Goal: Use online tool/utility: Utilize a website feature to perform a specific function

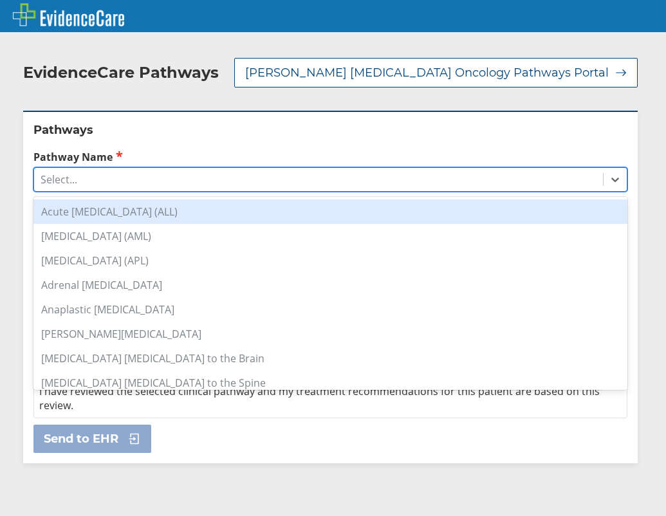
click at [113, 174] on div "Select..." at bounding box center [318, 180] width 569 height 22
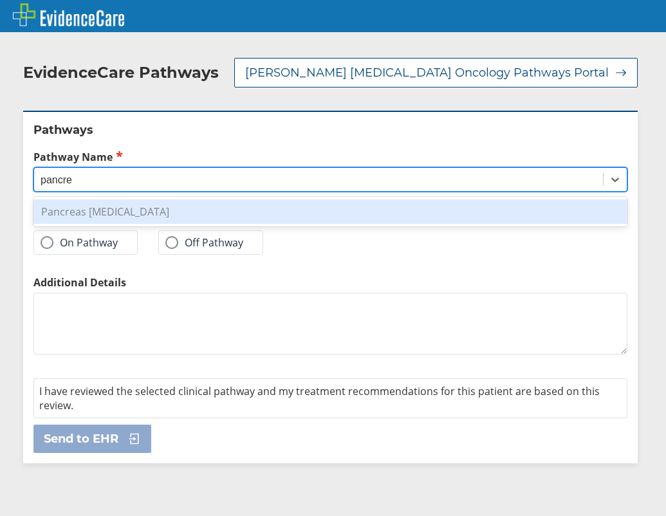
type input "pancre"
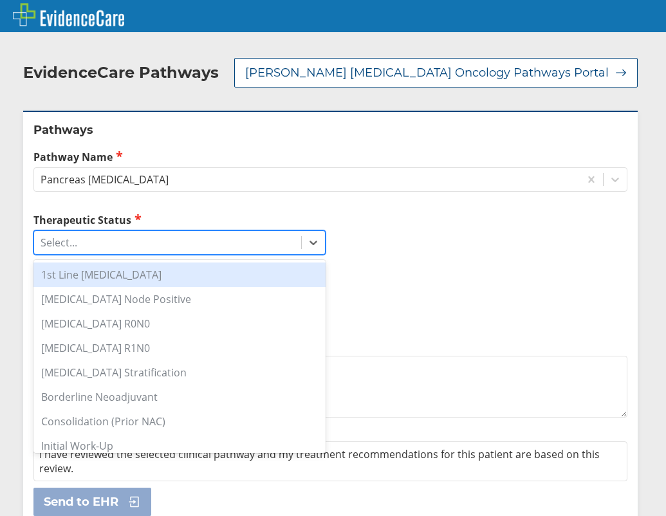
click at [161, 247] on div "Select..." at bounding box center [167, 243] width 267 height 22
click at [152, 270] on div "1st Line [MEDICAL_DATA]" at bounding box center [179, 275] width 292 height 24
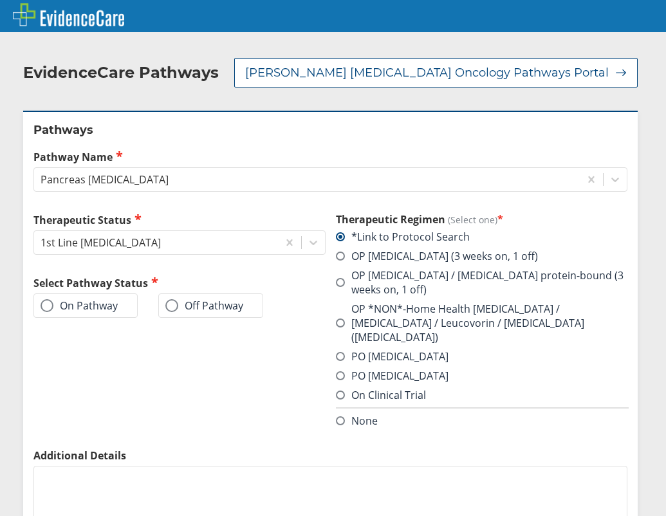
click at [348, 414] on label "None" at bounding box center [357, 421] width 42 height 14
click at [0, 0] on input "None" at bounding box center [0, 0] width 0 height 0
click at [53, 306] on label "On Pathway" at bounding box center [79, 305] width 77 height 13
click at [0, 0] on input "On Pathway" at bounding box center [0, 0] width 0 height 0
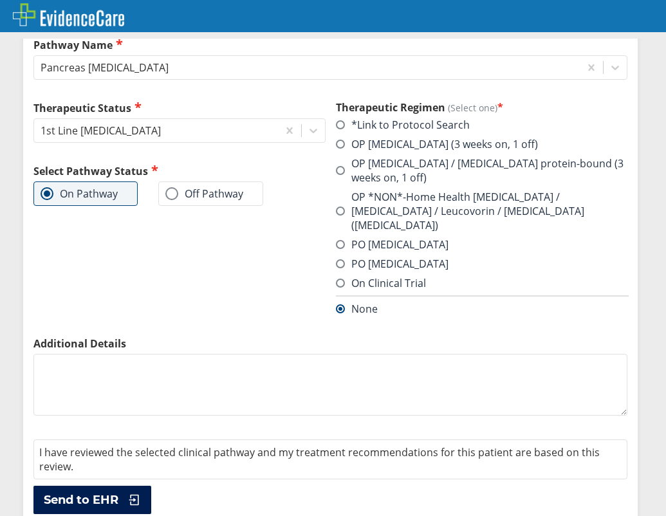
click at [78, 493] on span "Send to EHR" at bounding box center [81, 500] width 75 height 15
